Goal: Transaction & Acquisition: Obtain resource

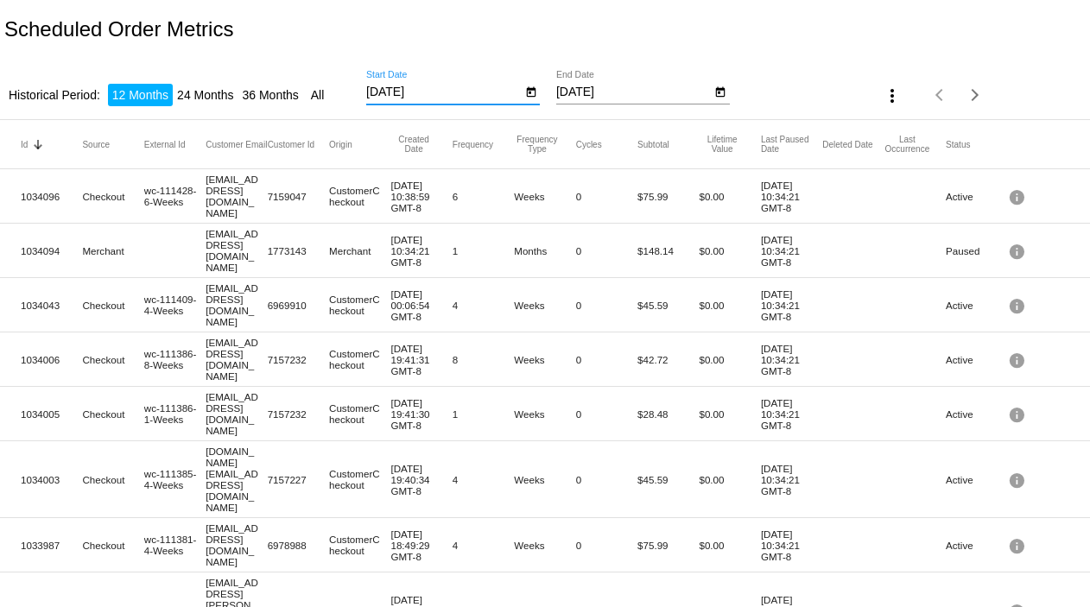
click at [384, 93] on input "[DATE]" at bounding box center [444, 93] width 156 height 14
click at [383, 89] on input "[DATE]" at bounding box center [444, 93] width 156 height 14
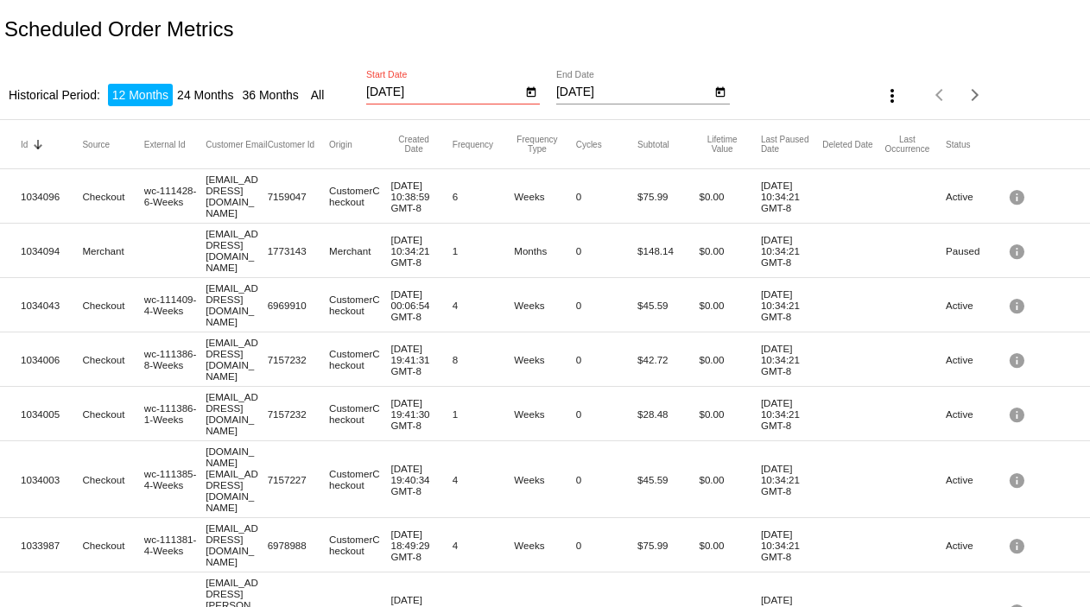
click at [418, 89] on input "9/22/2024" at bounding box center [444, 93] width 156 height 14
type input "[DATE]"
click at [613, 86] on input "[DATE]" at bounding box center [634, 93] width 156 height 14
type input "9"
type input "[DATE]"
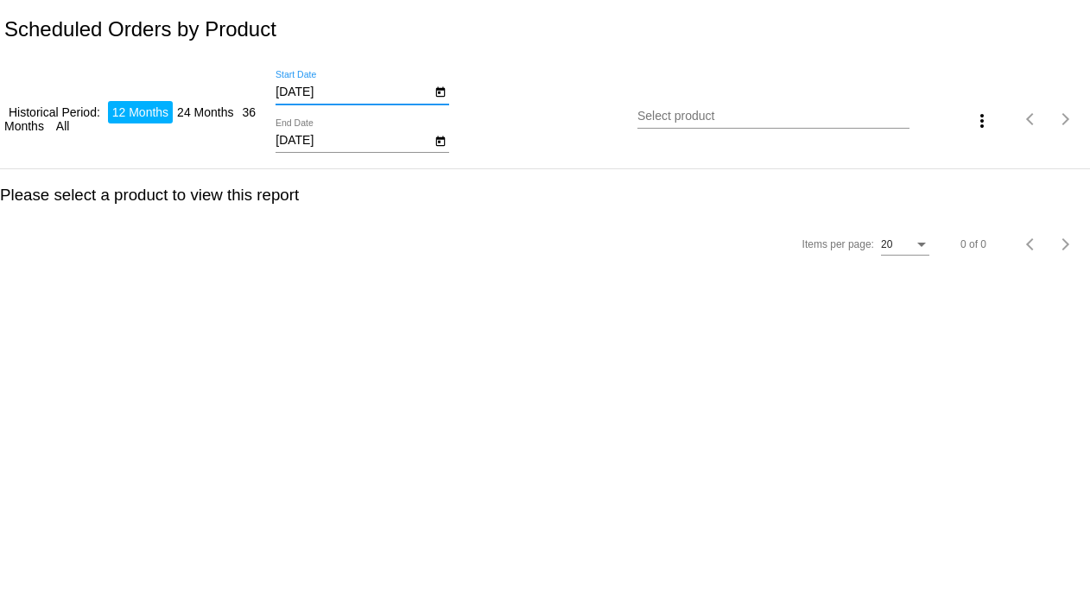
drag, startPoint x: 338, startPoint y: 89, endPoint x: 197, endPoint y: 110, distance: 142.4
click at [197, 110] on div "Historical Period: 12 Months 24 Months 36 Months All [DATE] Start Date [DATE] E…" at bounding box center [545, 114] width 1090 height 110
type input "[DATE]"
drag, startPoint x: 340, startPoint y: 140, endPoint x: 232, endPoint y: 148, distance: 109.1
click at [233, 146] on div "Historical Period: 12 Months 24 Months 36 Months All [DATE] Start Date [DATE] E…" at bounding box center [545, 114] width 1090 height 110
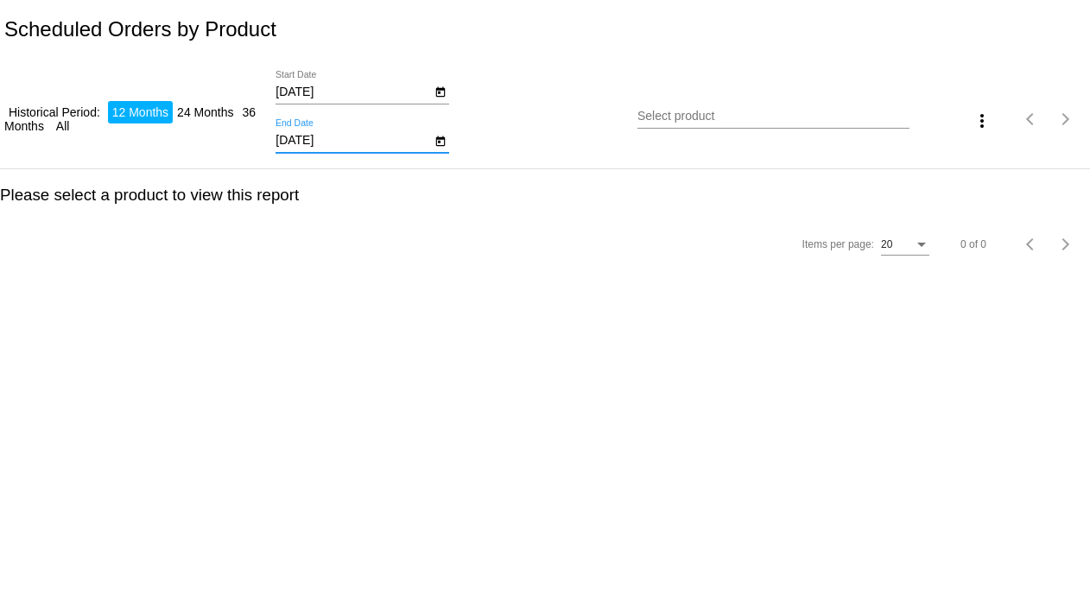
type input "[DATE]"
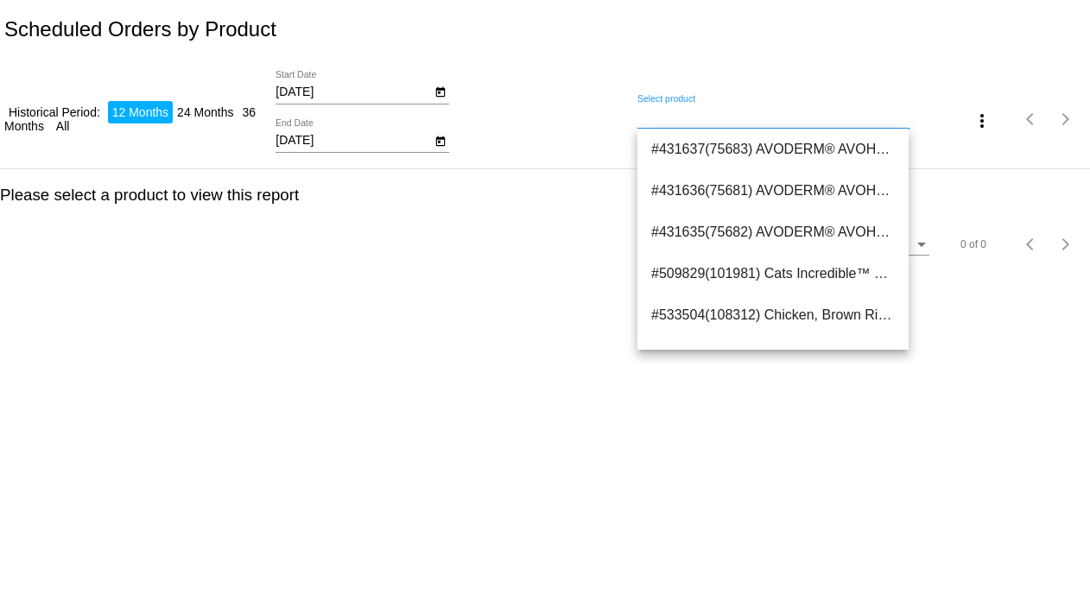
paste input "42578"
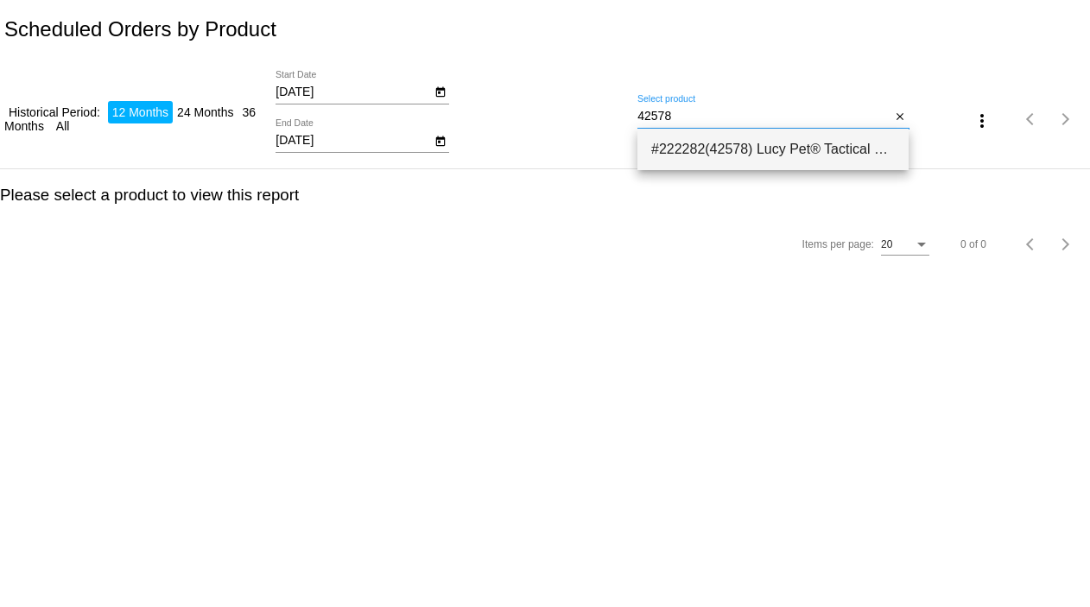
click at [722, 152] on span "#222282(42578) Lucy Pet® Tactical Fuel® Dog Food-Exclusive Gut Health Formula 8…" at bounding box center [773, 149] width 244 height 41
type input "Lucy Pet® Tactical Fuel® Dog Food-Exclusive Gut Health Formula"
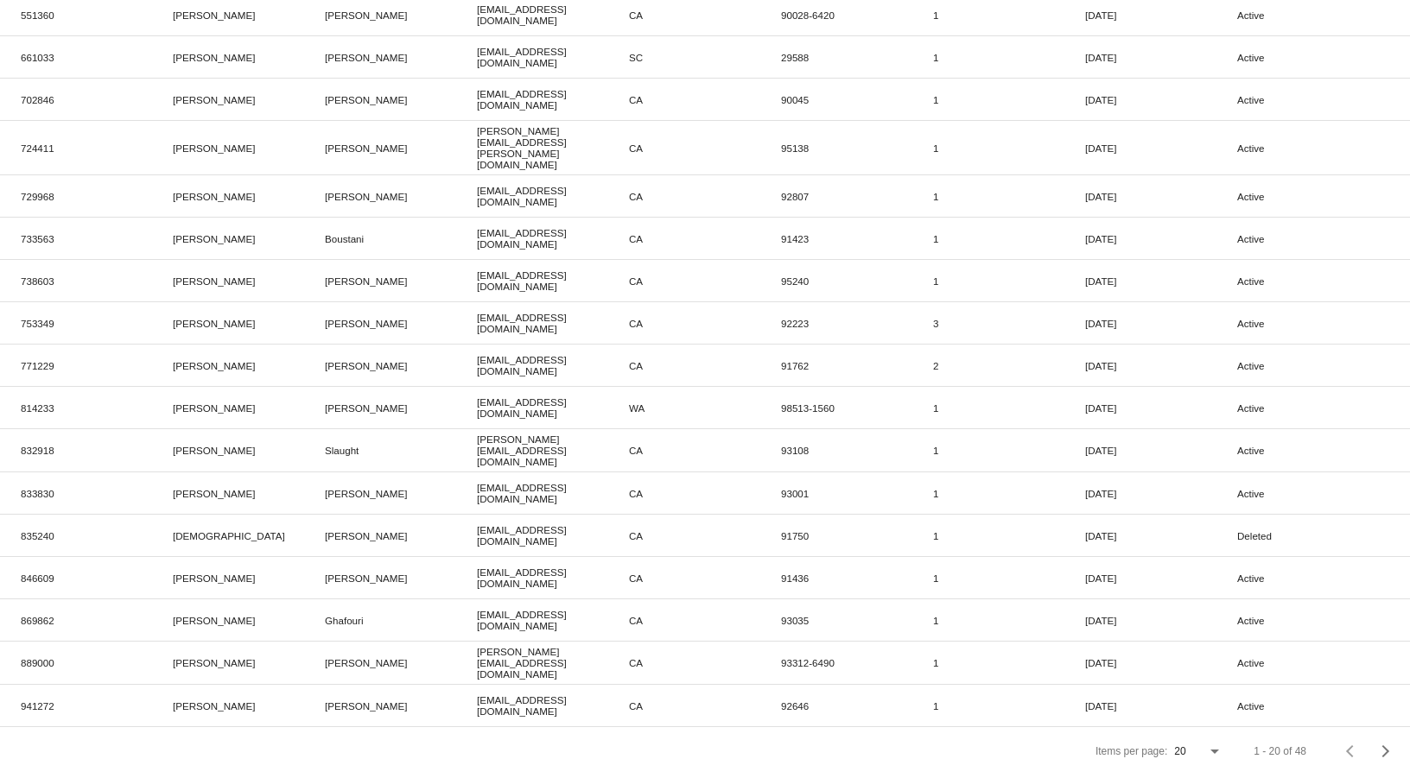
scroll to position [321, 0]
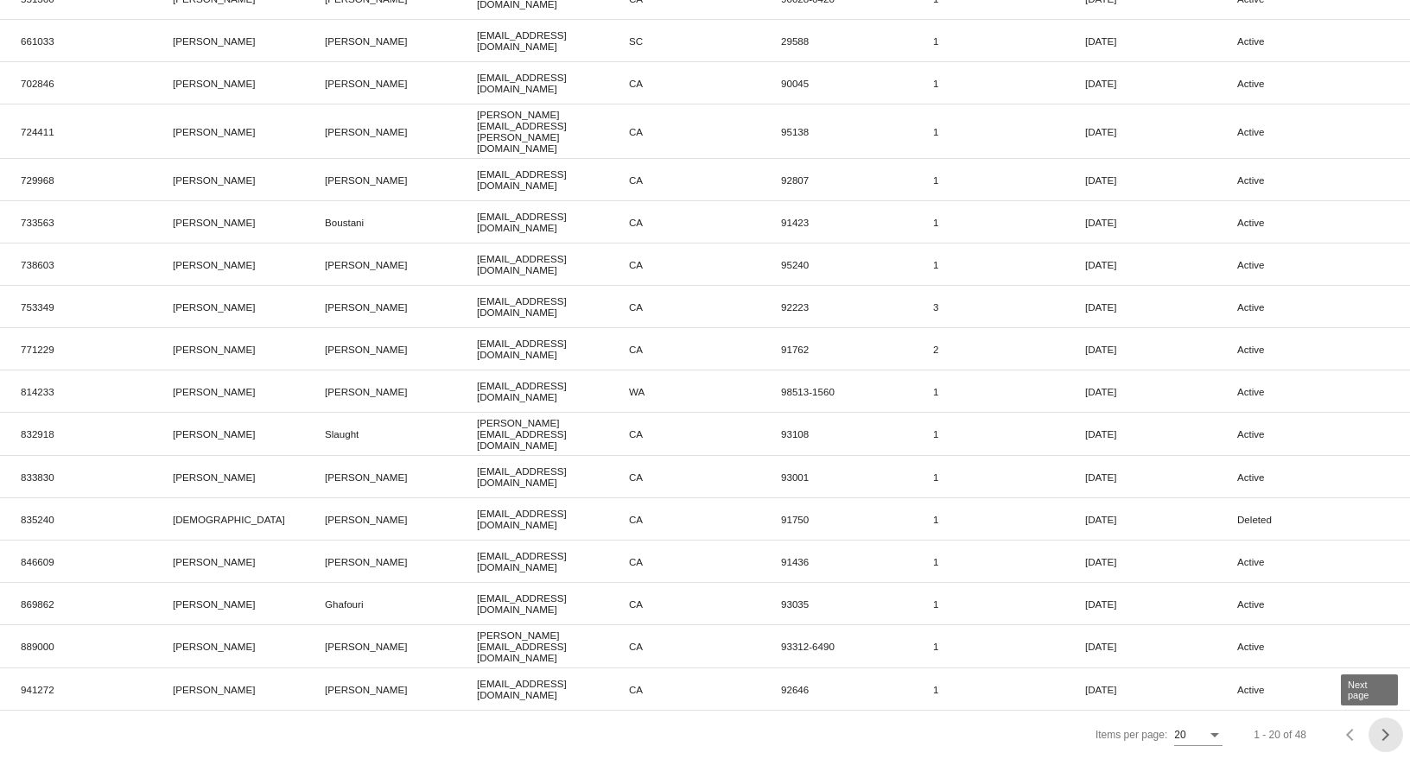
click at [1090, 607] on button "Next page" at bounding box center [1386, 735] width 35 height 35
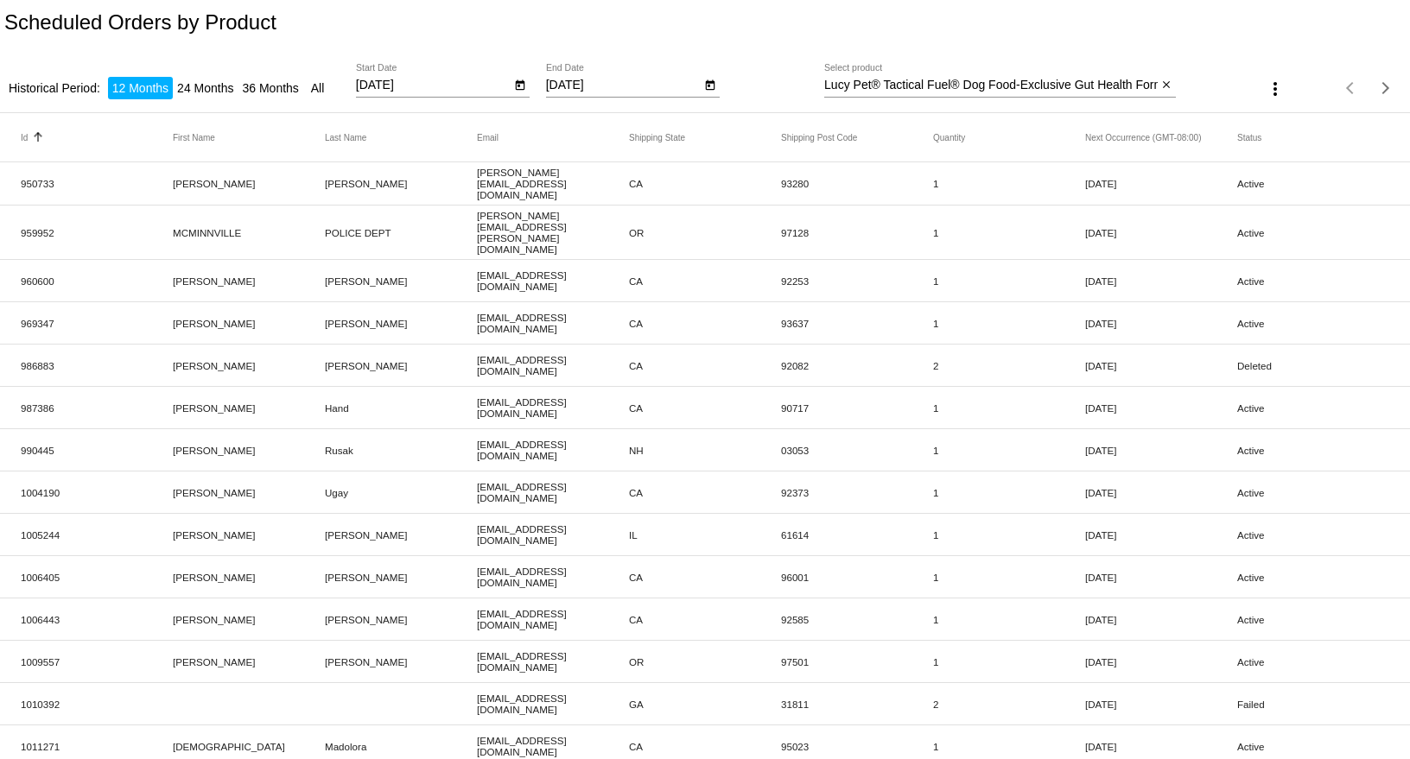
scroll to position [0, 0]
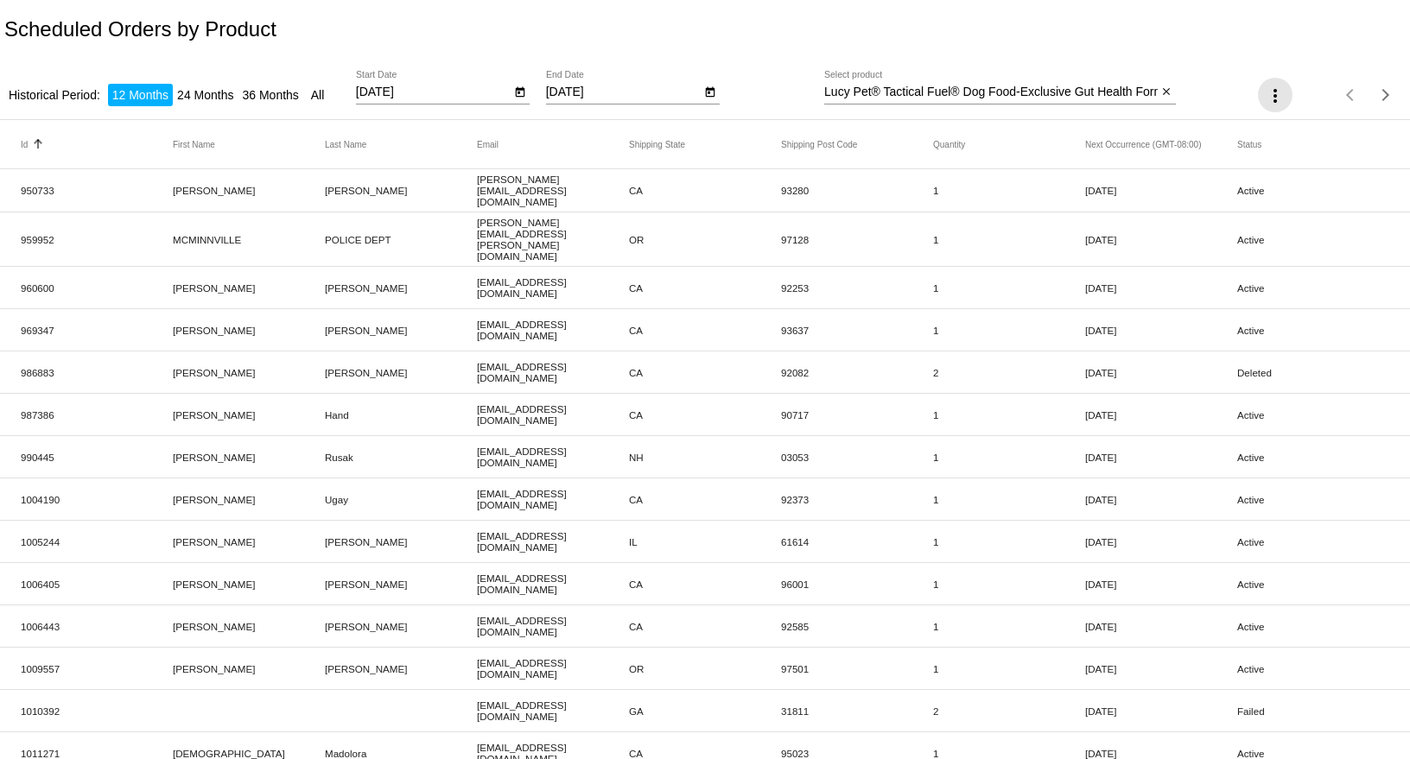
click at [1090, 94] on mat-icon "more_vert" at bounding box center [1275, 96] width 21 height 21
click at [1090, 136] on span "Export" at bounding box center [1312, 138] width 35 height 14
click at [1090, 93] on input "Lucy Pet® Tactical Fuel® Dog Food-Exclusive Gut Health Formula" at bounding box center [991, 93] width 334 height 14
click at [1090, 90] on mat-icon "close" at bounding box center [1166, 93] width 12 height 14
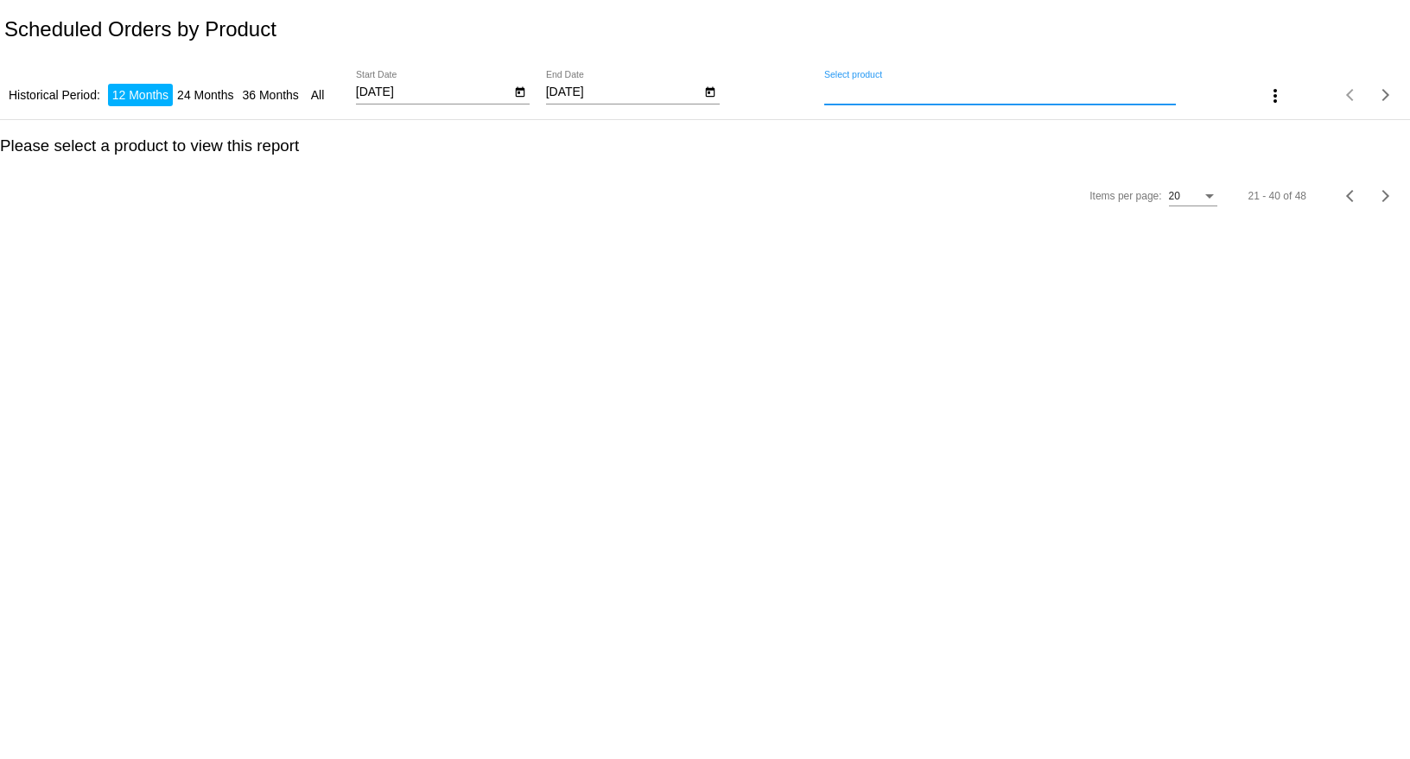
drag, startPoint x: 889, startPoint y: 96, endPoint x: 877, endPoint y: 96, distance: 12.1
click at [886, 96] on input "Select product" at bounding box center [1000, 93] width 352 height 14
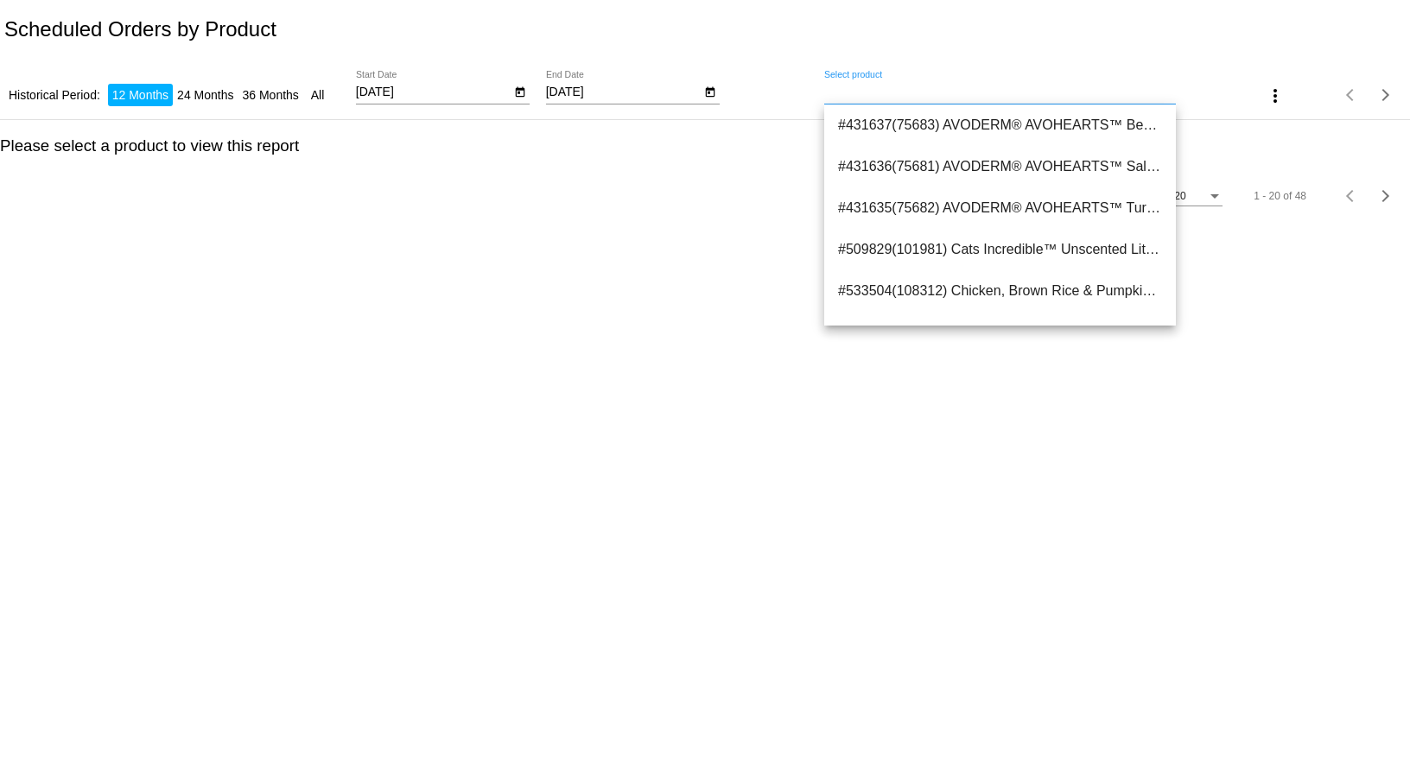
click at [823, 89] on div "[DATE] Start Date [DATE] End Date" at bounding box center [590, 95] width 468 height 49
click at [836, 92] on input "Select product" at bounding box center [1000, 93] width 352 height 14
paste input "37075"
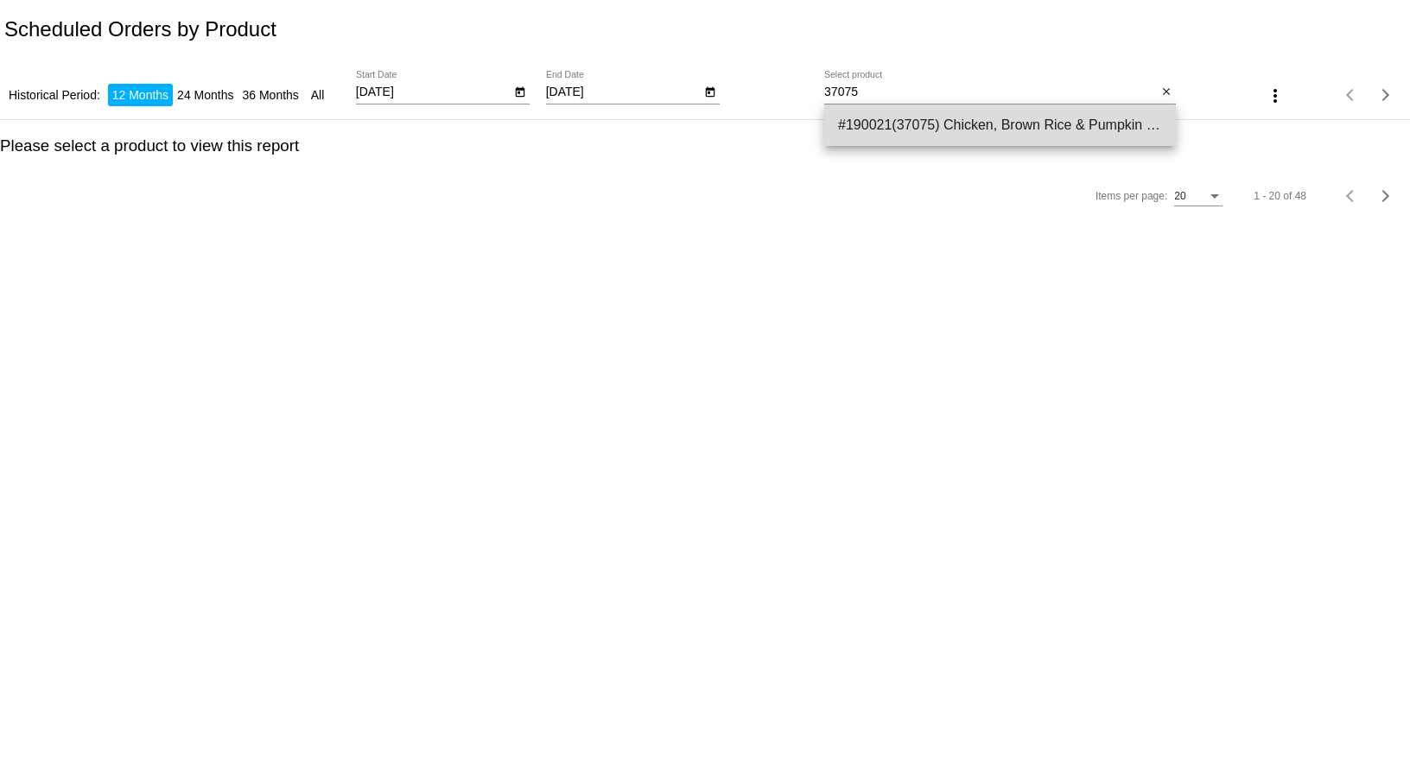
click at [908, 120] on span "#190021(37075) Chicken, Brown Rice & Pumpkin Limited Ingredient Diet Formula Do…" at bounding box center [1000, 125] width 324 height 41
type input "Chicken, Brown Rice & Pumpkin Limited Ingredient Diet Formula Dog Food-Exclusiv…"
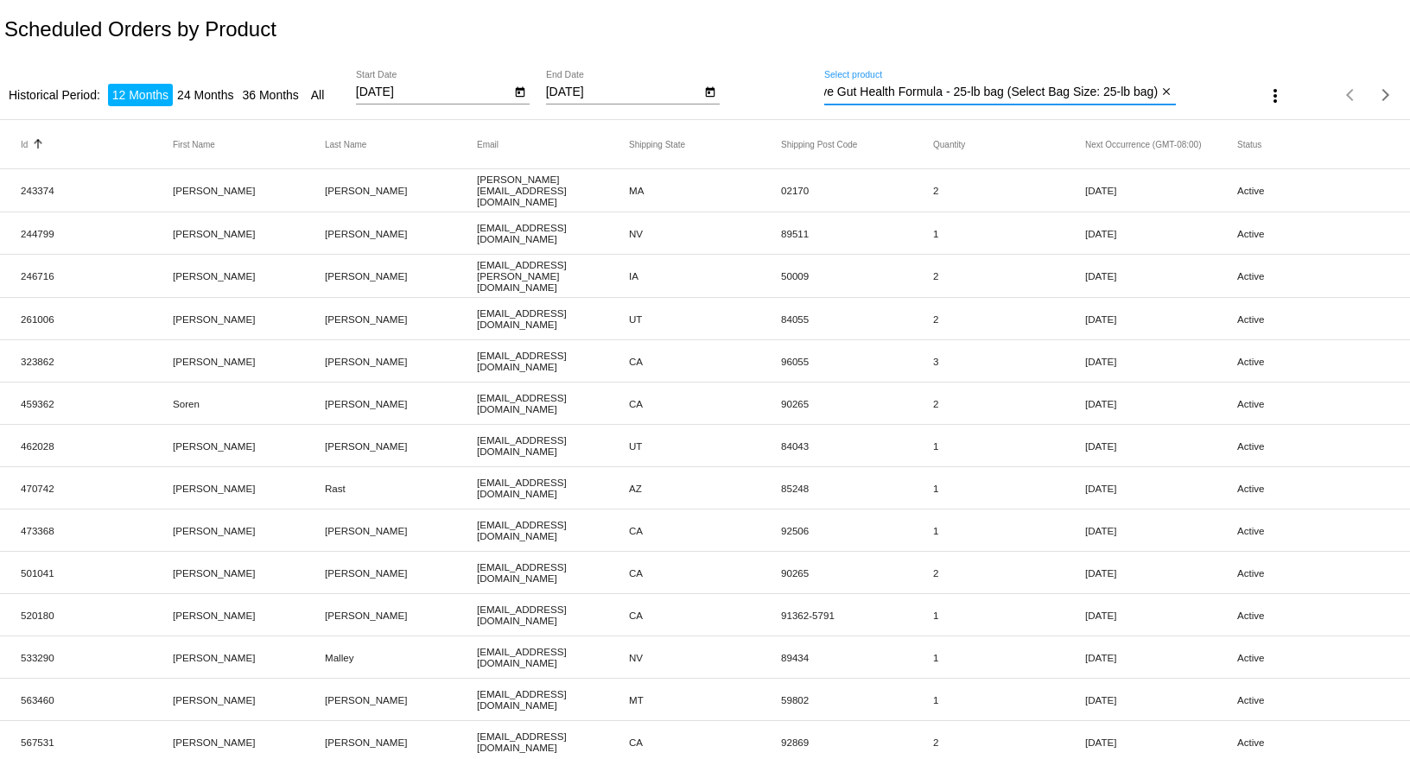
click at [1090, 91] on mat-icon "more_vert" at bounding box center [1275, 96] width 21 height 21
click at [1090, 140] on button "file_download Export" at bounding box center [1293, 138] width 100 height 41
click at [1090, 86] on input "Chicken, Brown Rice & Pumpkin Limited Ingredient Diet Formula Dog Food-Exclusiv…" at bounding box center [991, 93] width 334 height 14
click at [1090, 90] on mat-icon "close" at bounding box center [1166, 93] width 12 height 14
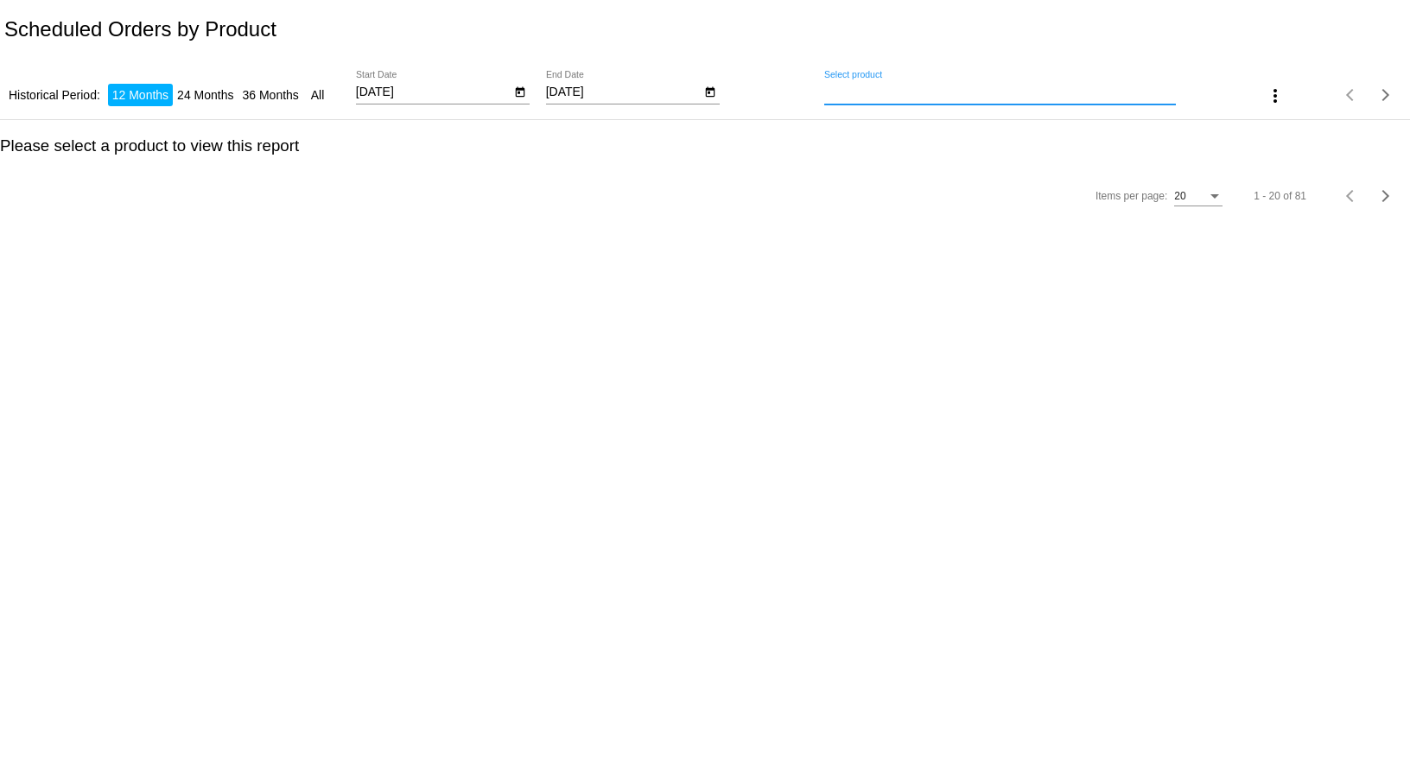
click at [877, 99] on div "Select product" at bounding box center [1000, 88] width 352 height 34
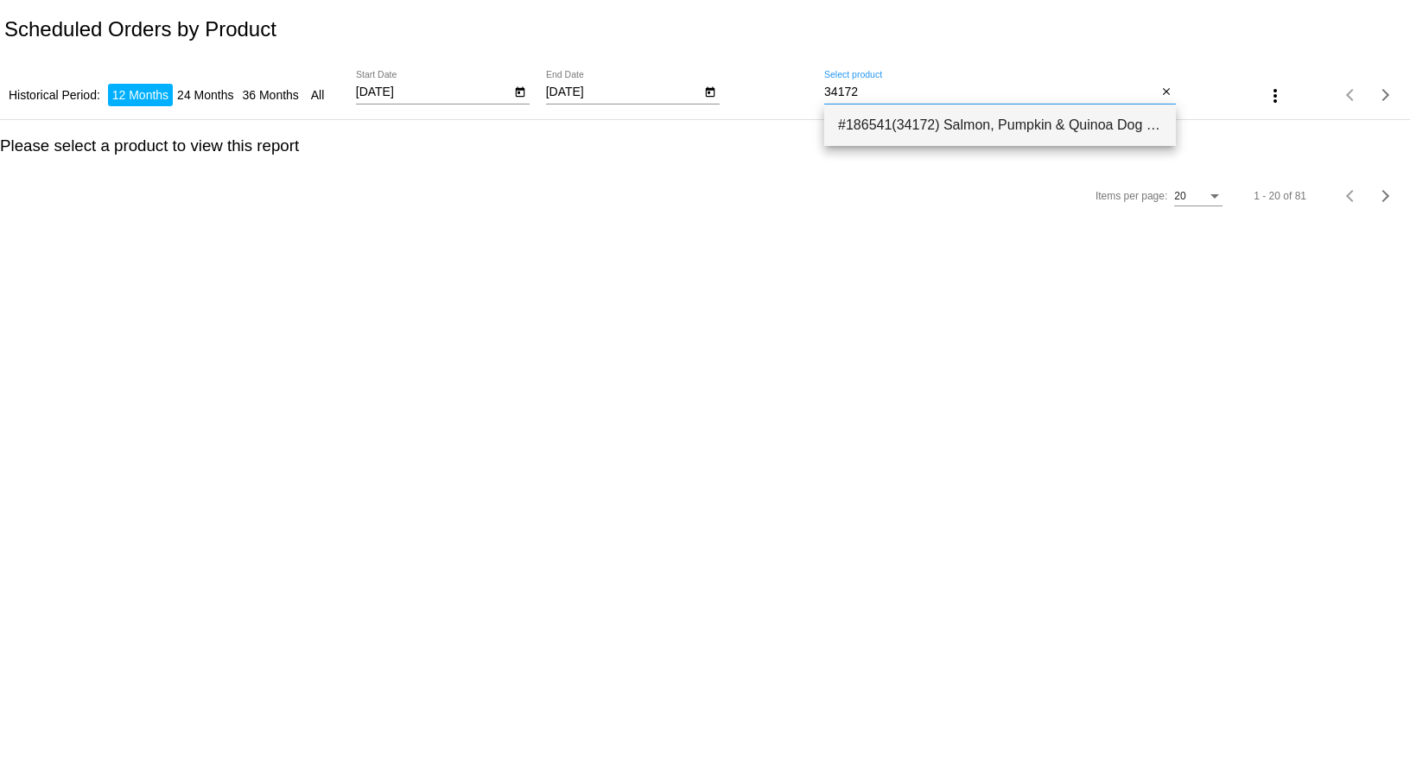
click at [878, 125] on span "#186541(34172) Salmon, Pumpkin & Quinoa Dog Food - Exclusive Gut Health Formula…" at bounding box center [1000, 125] width 324 height 41
type input "Salmon, Pumpkin & Quinoa Dog Food - Exclusive Gut Health Formula - 25-lb bag (S…"
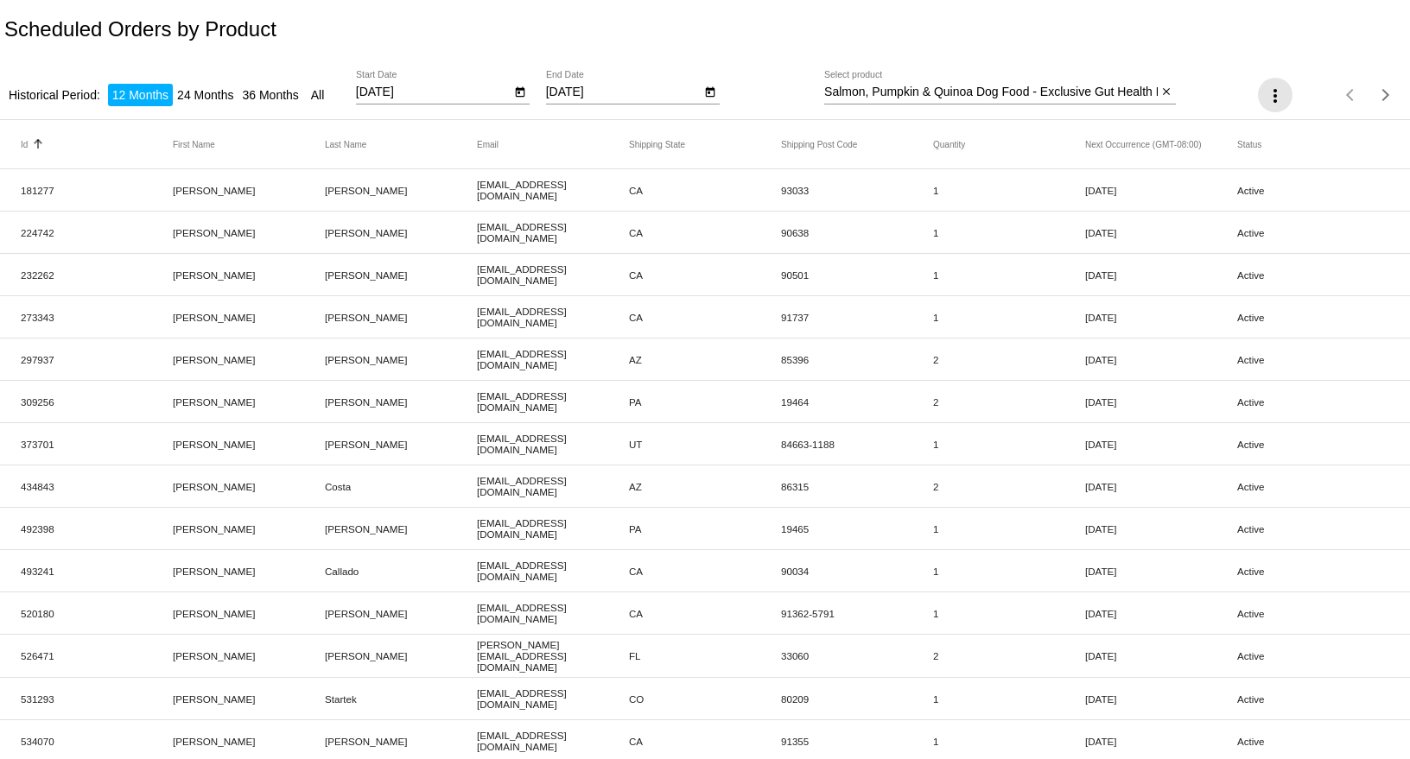
click at [1090, 94] on mat-icon "more_vert" at bounding box center [1275, 96] width 21 height 21
click at [1090, 143] on button "file_download Export" at bounding box center [1293, 138] width 100 height 41
click at [976, 84] on div "Salmon, Pumpkin & Quinoa Dog Food - Exclusive Gut Health Formula - 25-lb bag (S…" at bounding box center [991, 88] width 334 height 34
click at [1090, 91] on mat-icon "close" at bounding box center [1166, 93] width 12 height 14
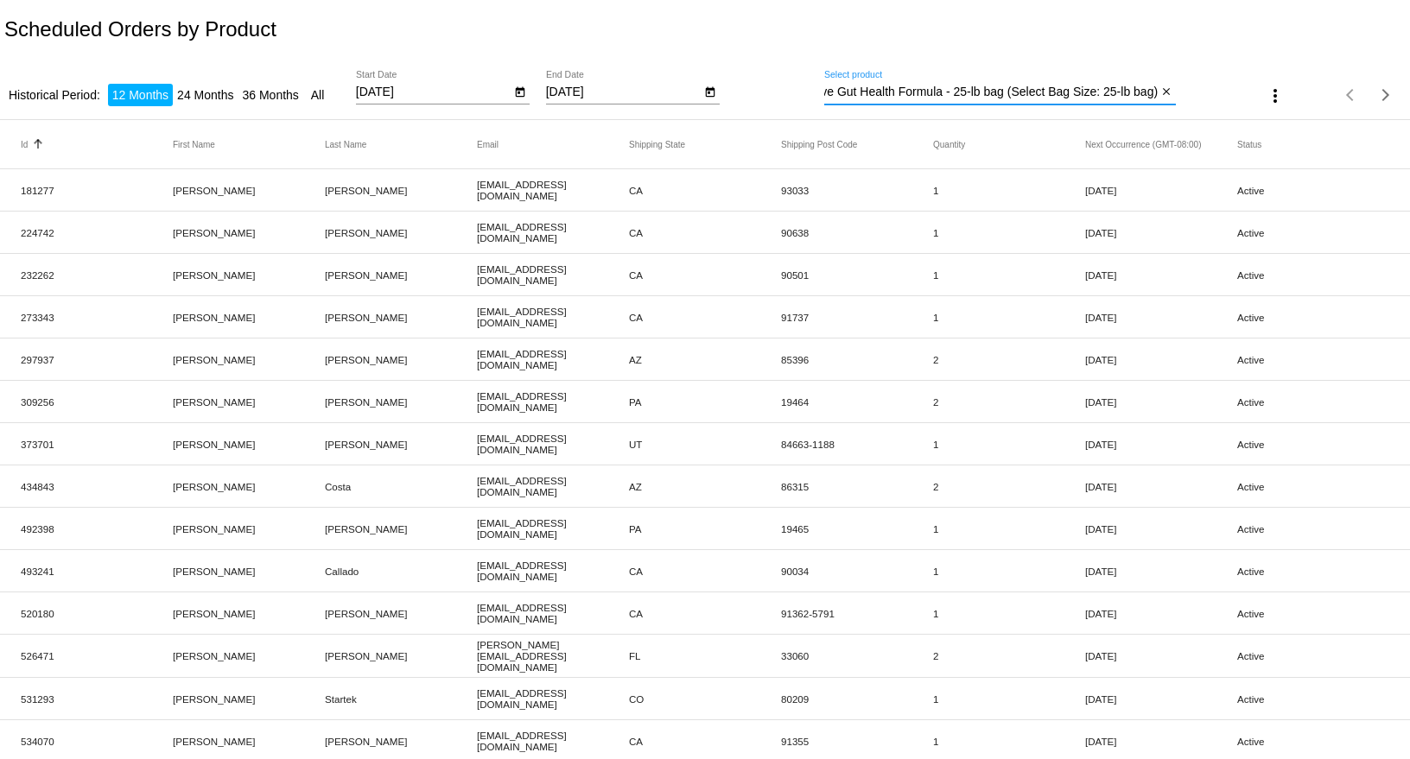
scroll to position [0, 0]
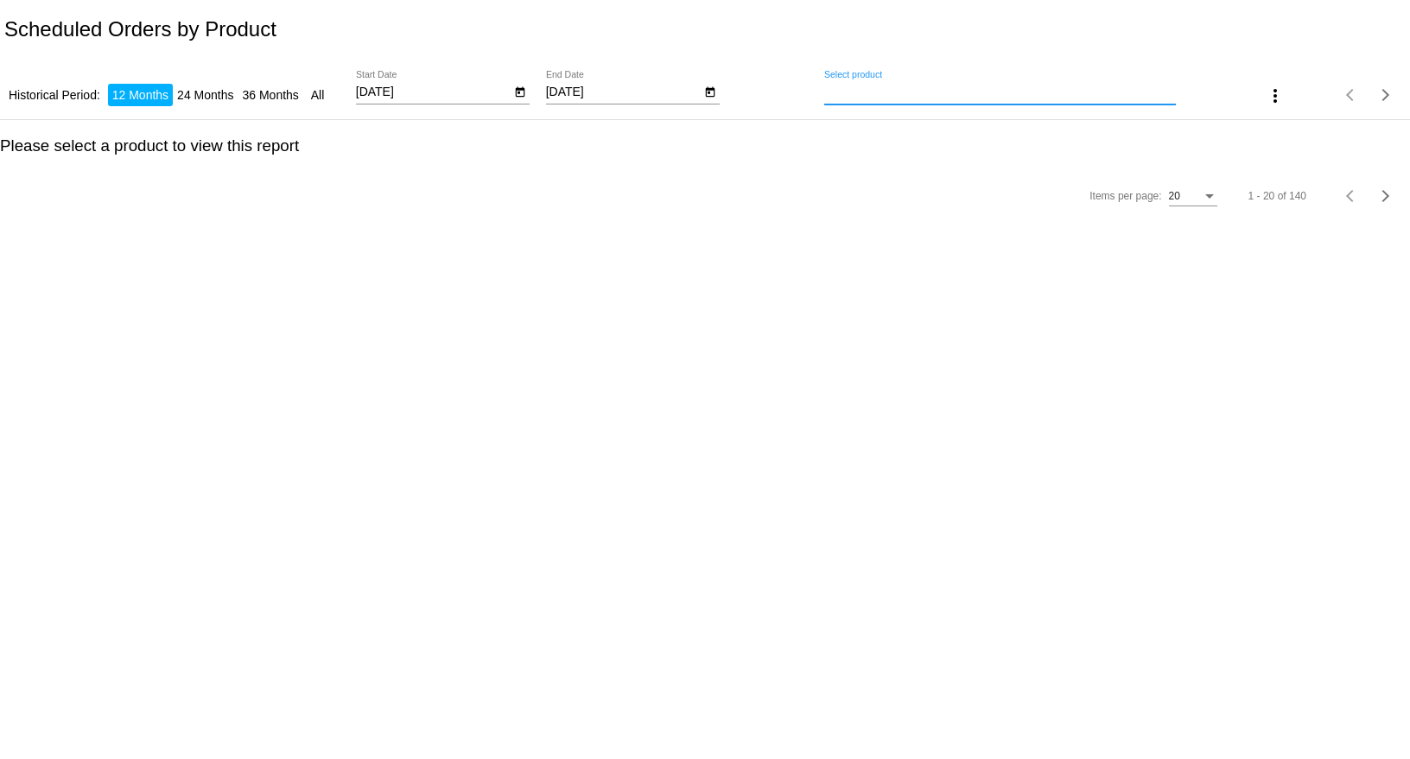
click at [1010, 95] on input "Select product" at bounding box center [1000, 93] width 352 height 14
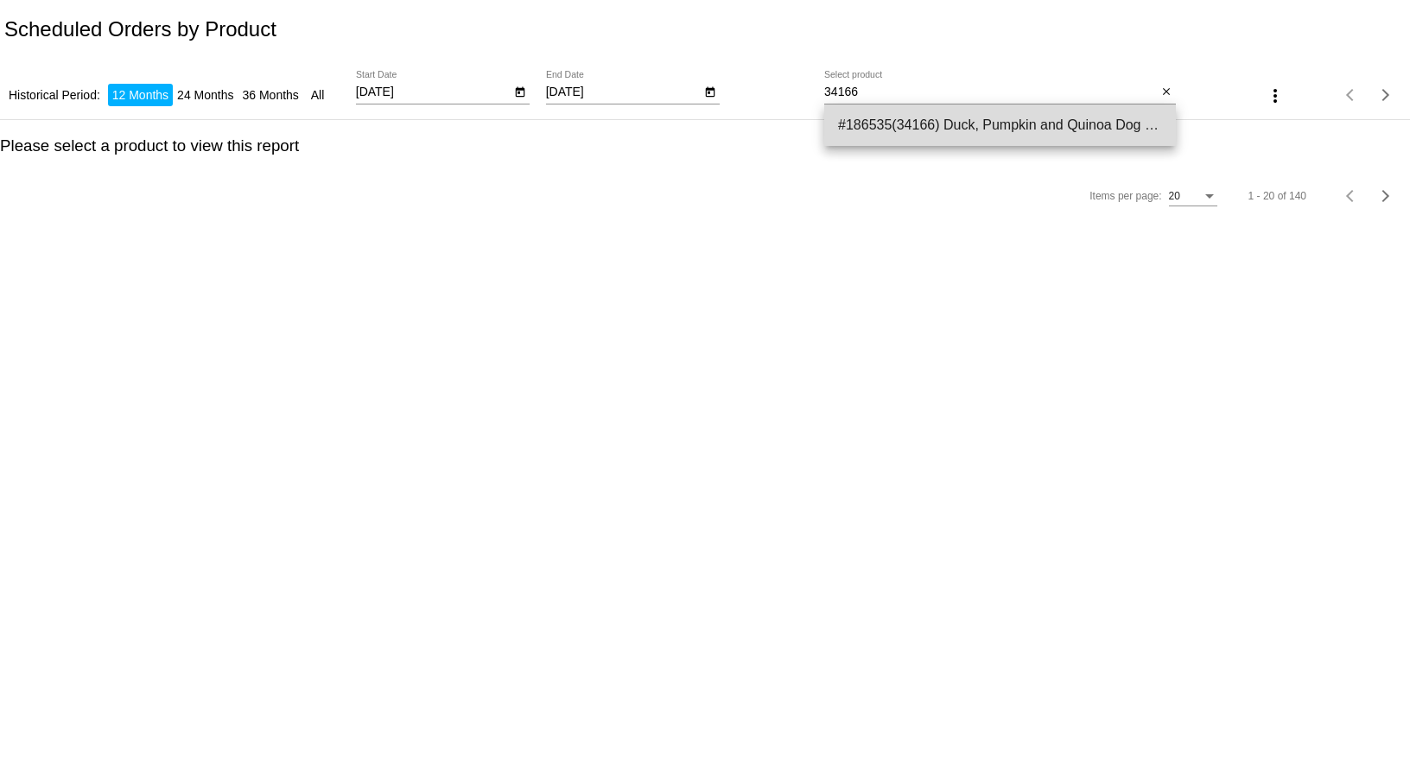
click at [891, 125] on span "#186535(34166) Duck, Pumpkin and Quinoa Dog Food-Exclusive Gut Health Formula -…" at bounding box center [1000, 125] width 324 height 41
type input "Duck, Pumpkin and Quinoa Dog Food-Exclusive Gut Health Formula - 25-lb bag (Sel…"
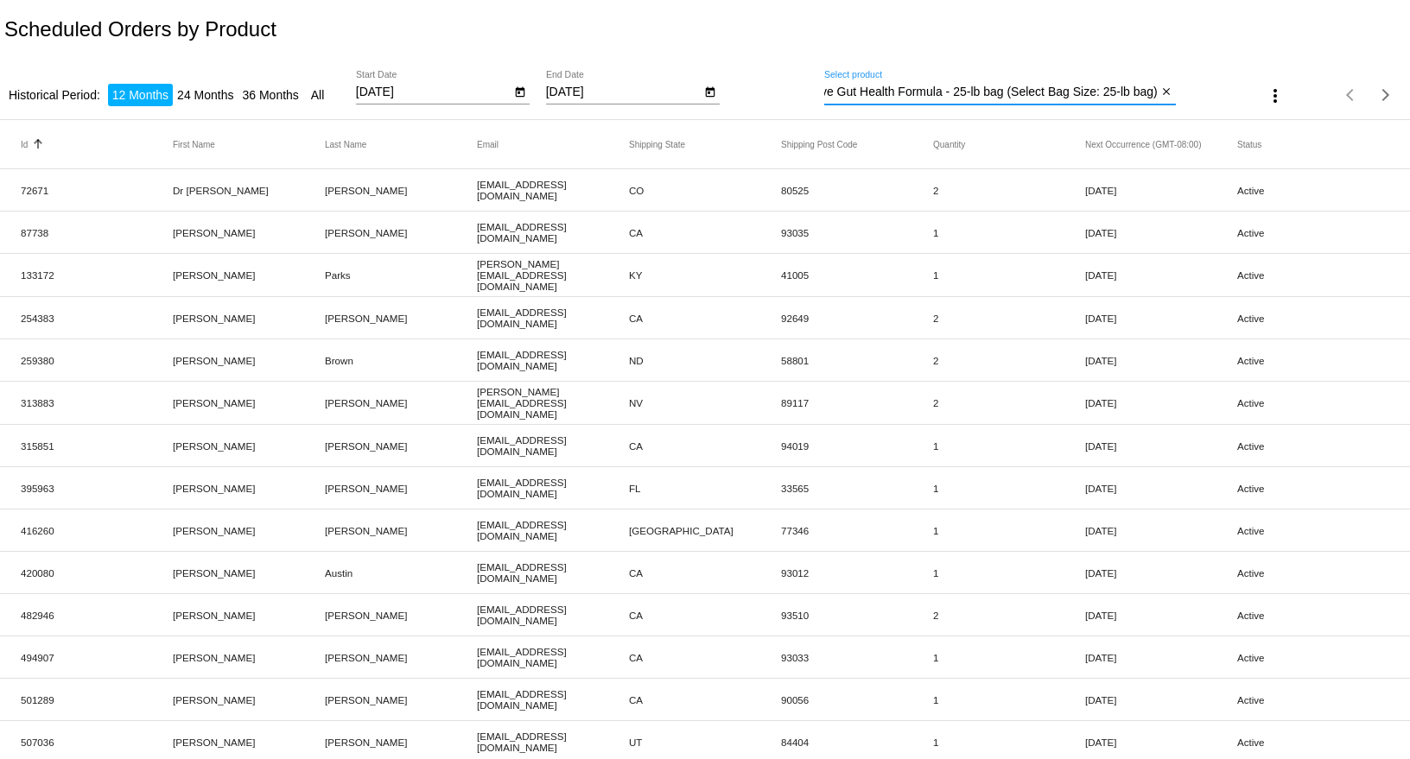
click at [1090, 86] on mat-icon "more_vert" at bounding box center [1275, 96] width 21 height 21
click at [1090, 139] on button "file_download Export" at bounding box center [1293, 138] width 100 height 41
